Goal: Navigation & Orientation: Find specific page/section

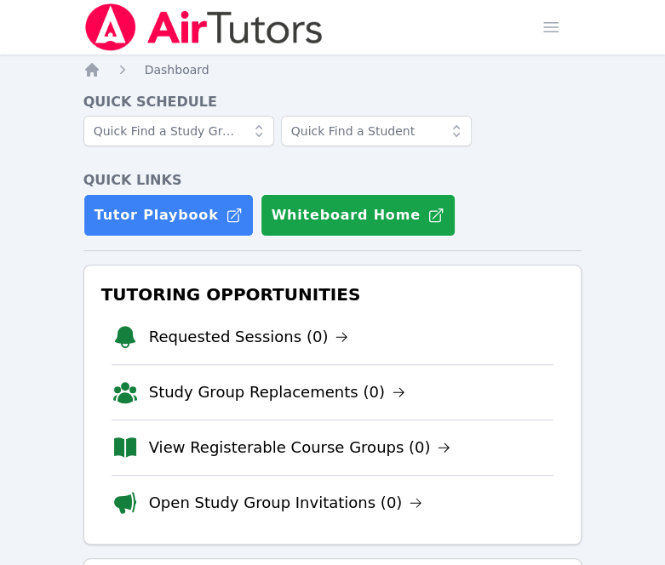
click at [658, 23] on nav "Home Sessions Study Groups Students Messages 2 Open user menu Lisa Batuski Open…" at bounding box center [332, 27] width 665 height 55
